Goal: Task Accomplishment & Management: Manage account settings

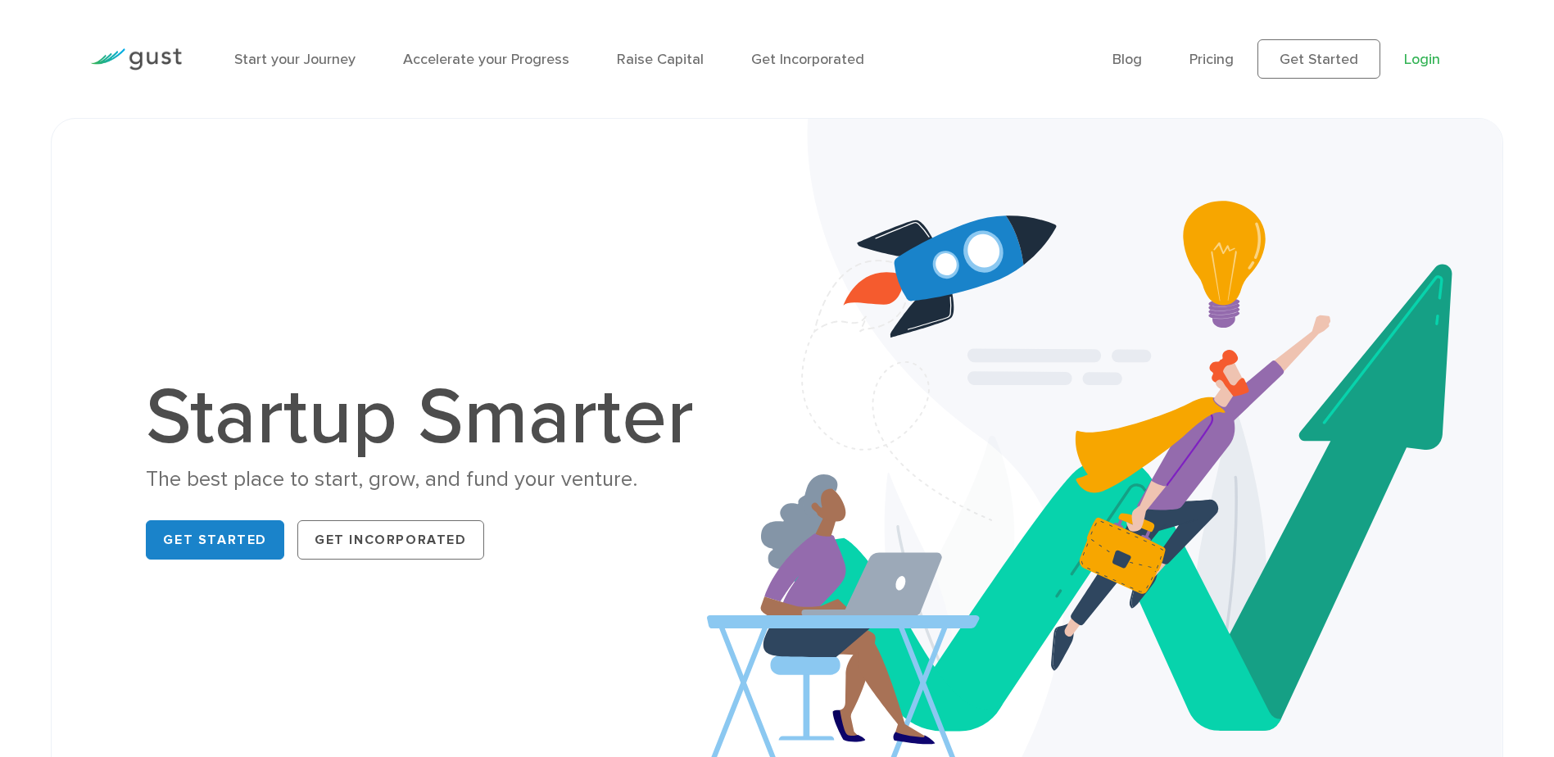
drag, startPoint x: 0, startPoint y: 0, endPoint x: 1429, endPoint y: 58, distance: 1430.0
click at [1429, 58] on link "Login" at bounding box center [1422, 59] width 36 height 17
click at [1420, 57] on link "Login" at bounding box center [1422, 59] width 36 height 17
click at [1439, 66] on link "Login" at bounding box center [1422, 59] width 36 height 17
click at [1423, 65] on link "Login" at bounding box center [1422, 59] width 36 height 17
